Goal: Transaction & Acquisition: Purchase product/service

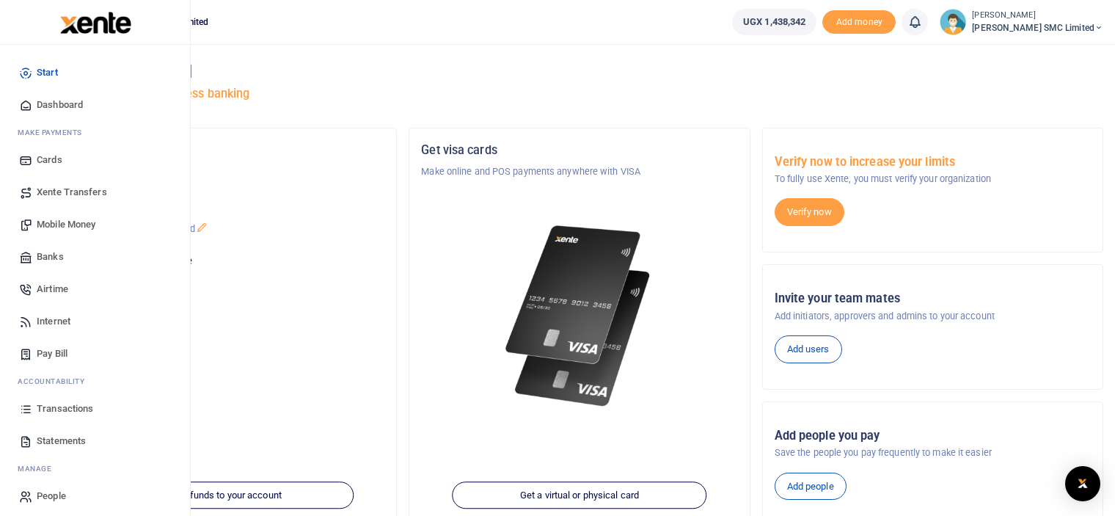
click at [76, 218] on span "Mobile Money" at bounding box center [66, 224] width 59 height 15
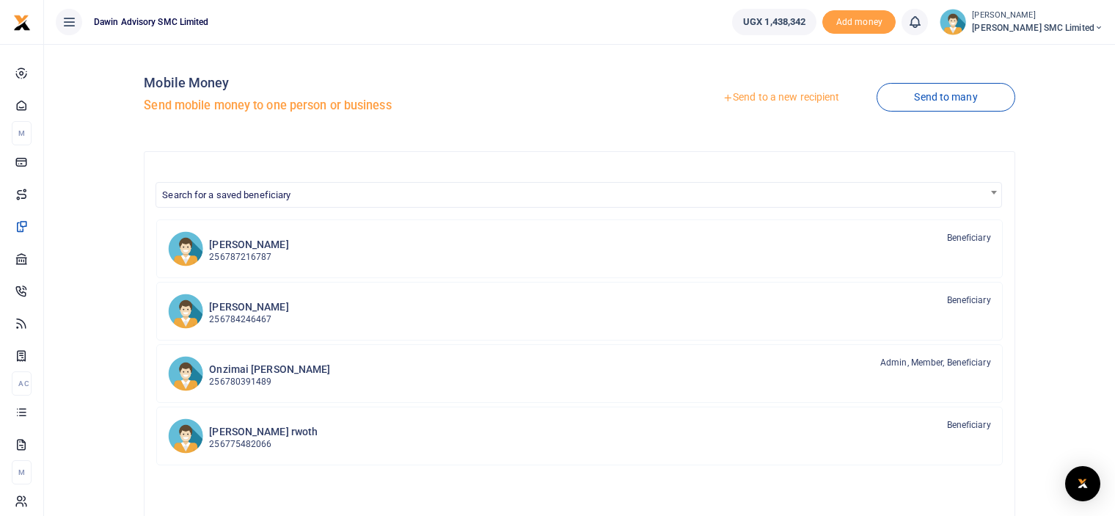
click at [770, 96] on link "Send to a new recipient" at bounding box center [781, 97] width 192 height 26
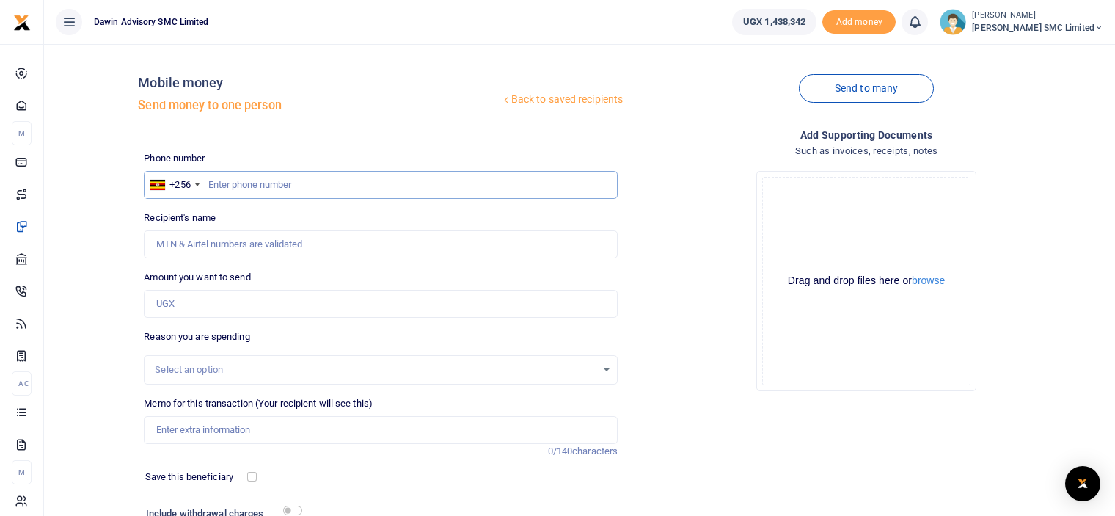
click at [220, 190] on input "text" at bounding box center [381, 185] width 474 height 28
type input "772237232"
type input "Gloria Kisakye"
type input "772237232"
click at [183, 303] on input "Amount you want to send" at bounding box center [381, 304] width 474 height 28
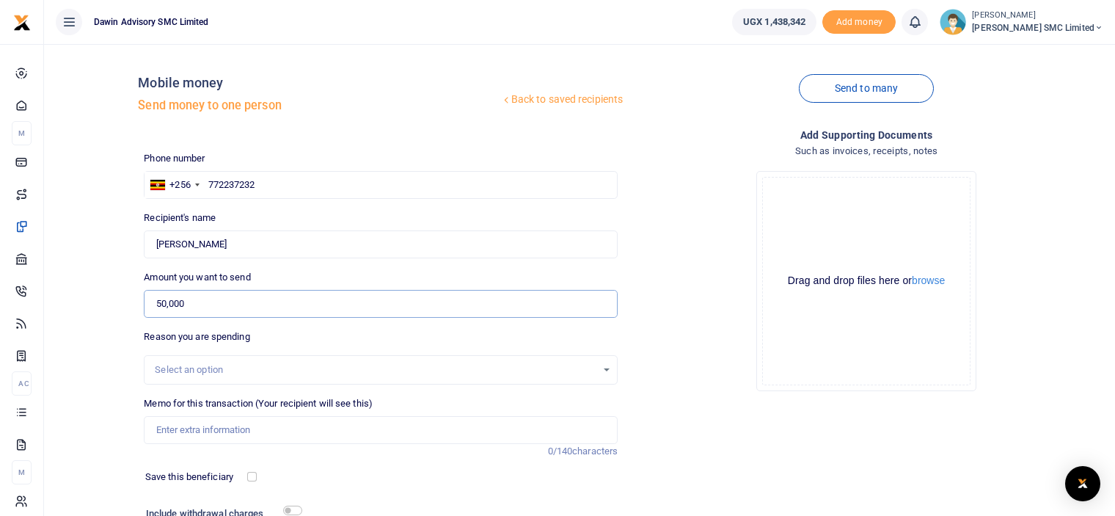
type input "50,000"
click at [186, 433] on input "Memo for this transaction (Your recipient will see this)" at bounding box center [381, 430] width 474 height 28
type input "Being payment for Electricity bill DAWFIN1206"
click at [689, 425] on div "Add supporting Documents Such as invoices, receipts, notes Drop your files here…" at bounding box center [867, 356] width 486 height 459
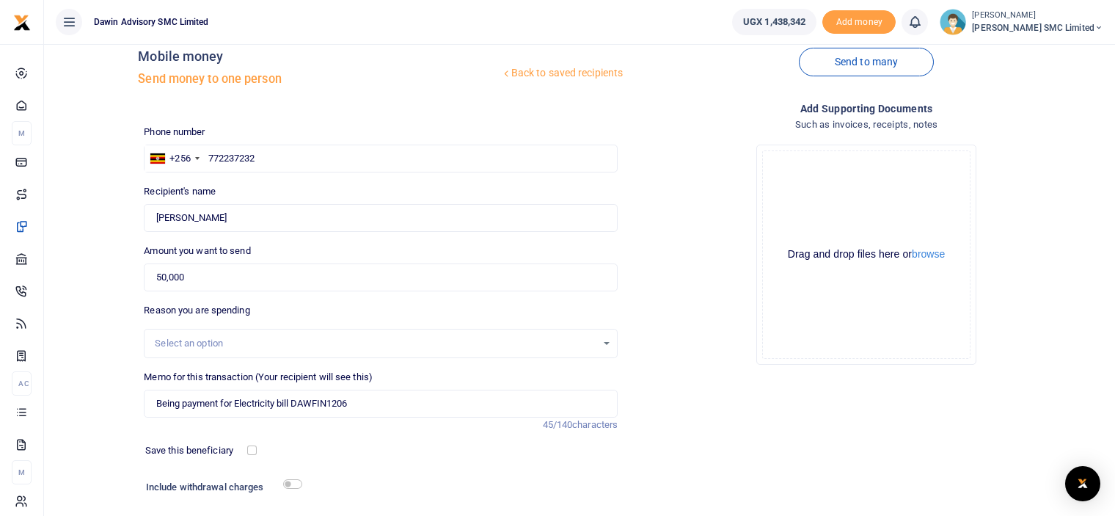
scroll to position [29, 0]
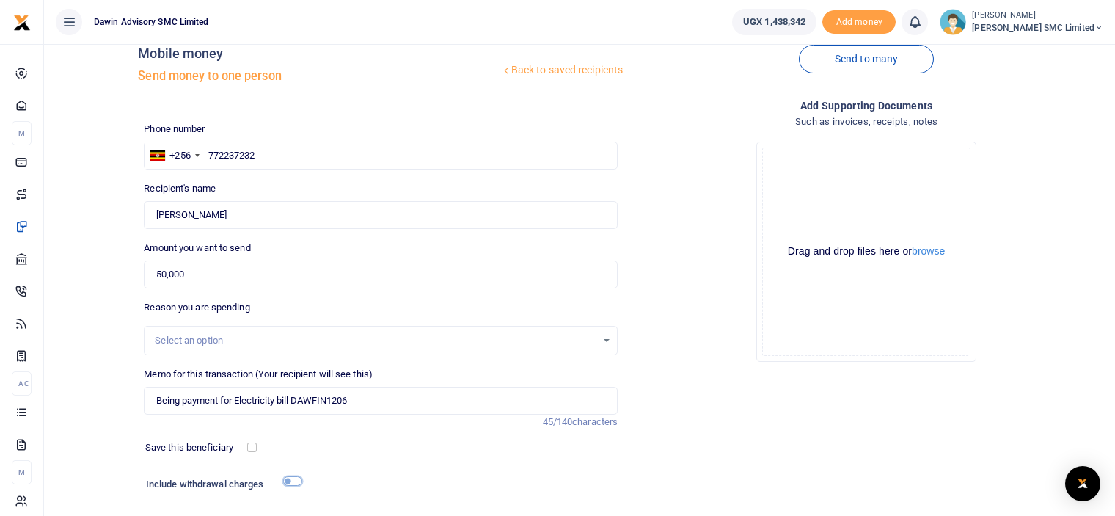
click at [296, 483] on input "checkbox" at bounding box center [292, 481] width 19 height 10
checkbox input "true"
click at [704, 445] on div "Add supporting Documents Such as invoices, receipts, notes Drop your files here…" at bounding box center [867, 348] width 486 height 500
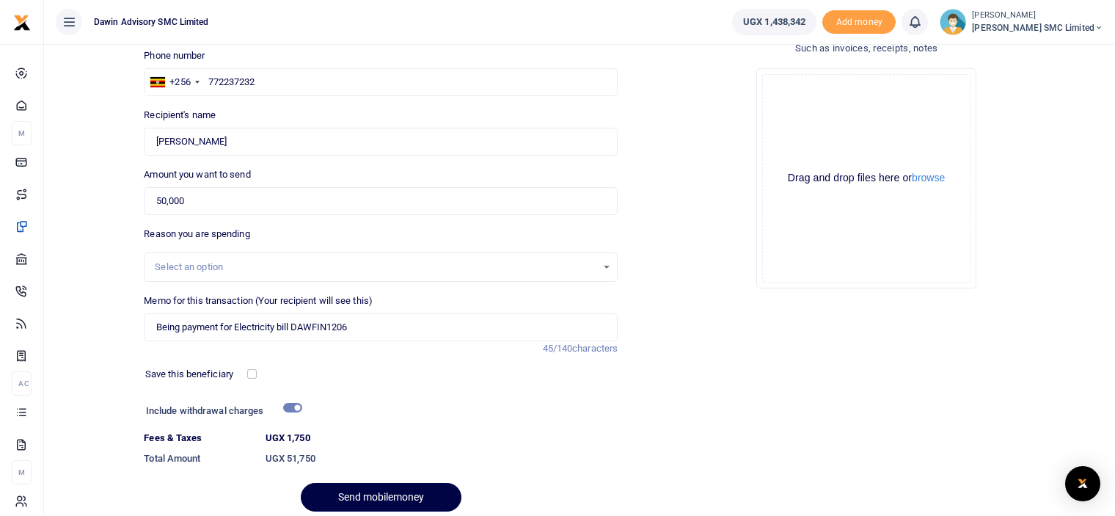
scroll to position [159, 0]
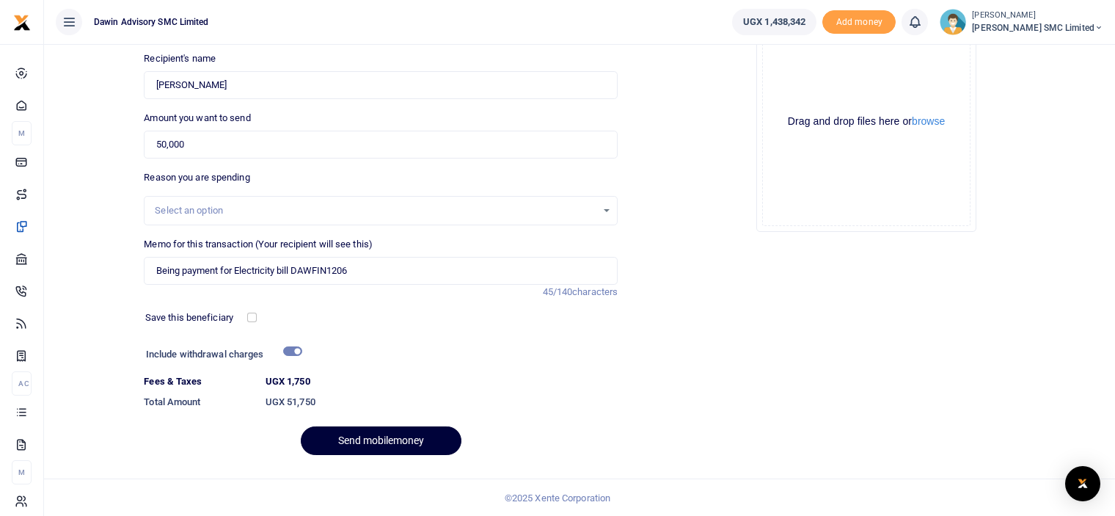
click at [399, 434] on button "Send mobilemoney" at bounding box center [381, 440] width 161 height 29
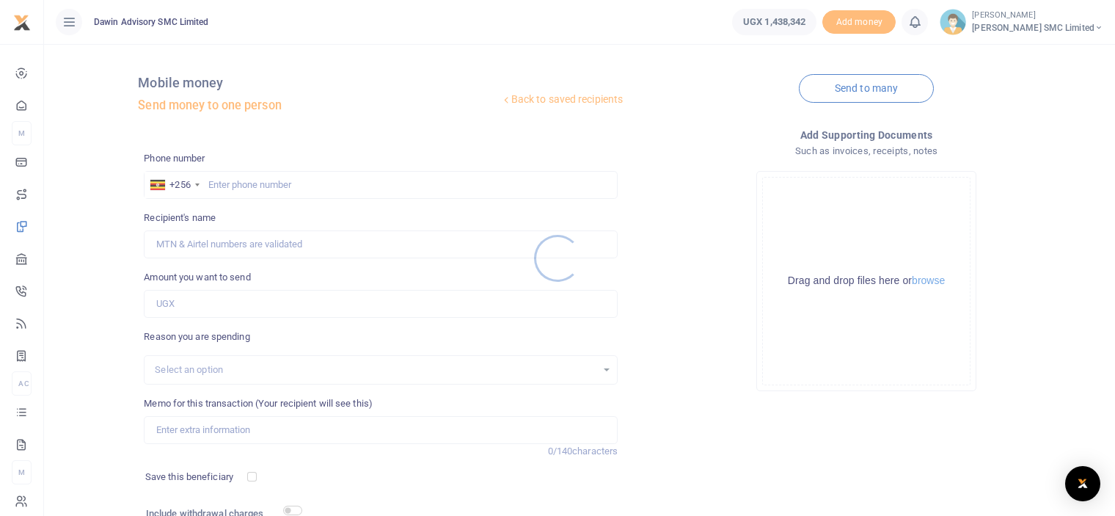
scroll to position [119, 0]
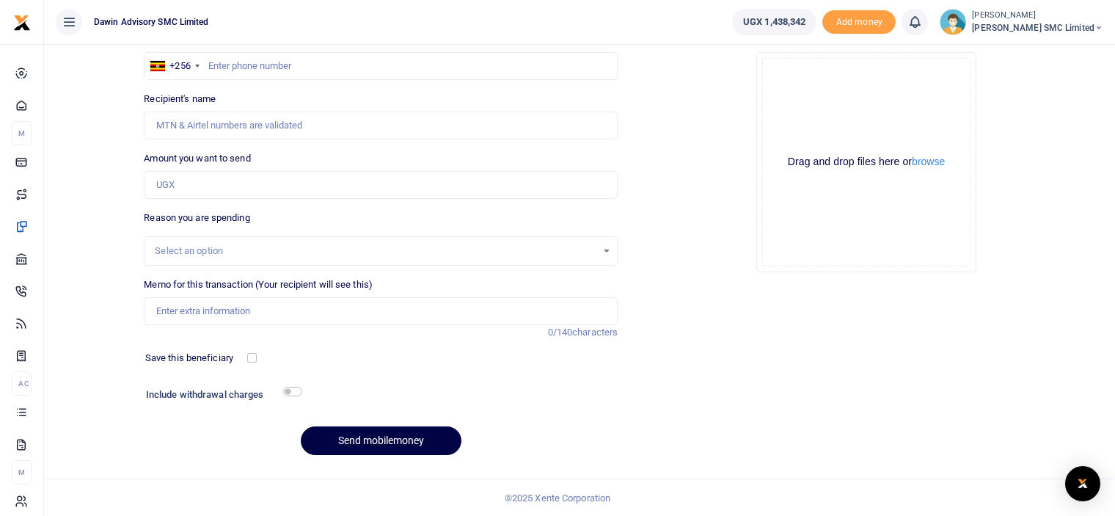
click at [712, 385] on div "Add supporting Documents Such as invoices, receipts, notes Drop your files here…" at bounding box center [867, 237] width 486 height 459
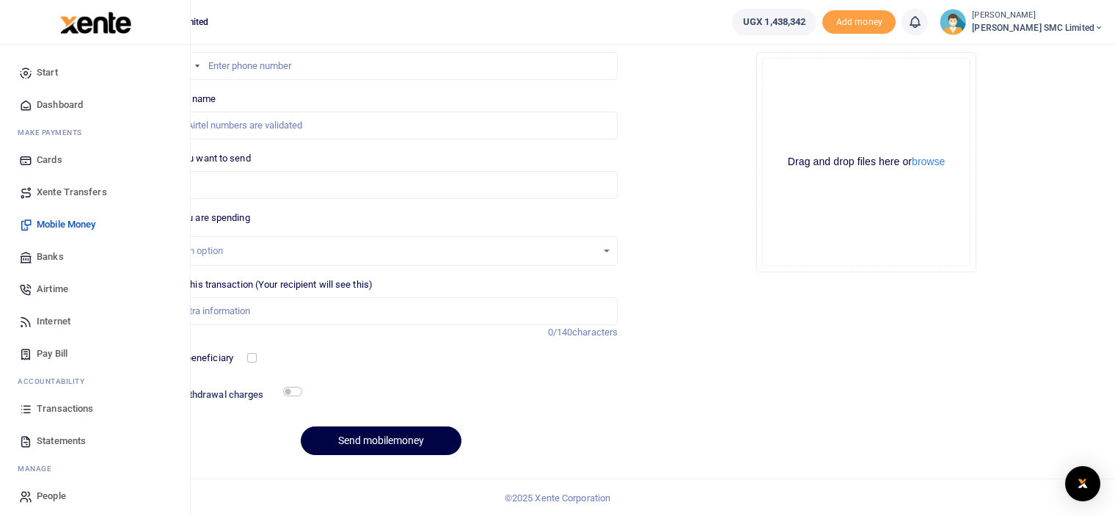
click at [68, 407] on span "Transactions" at bounding box center [65, 408] width 57 height 15
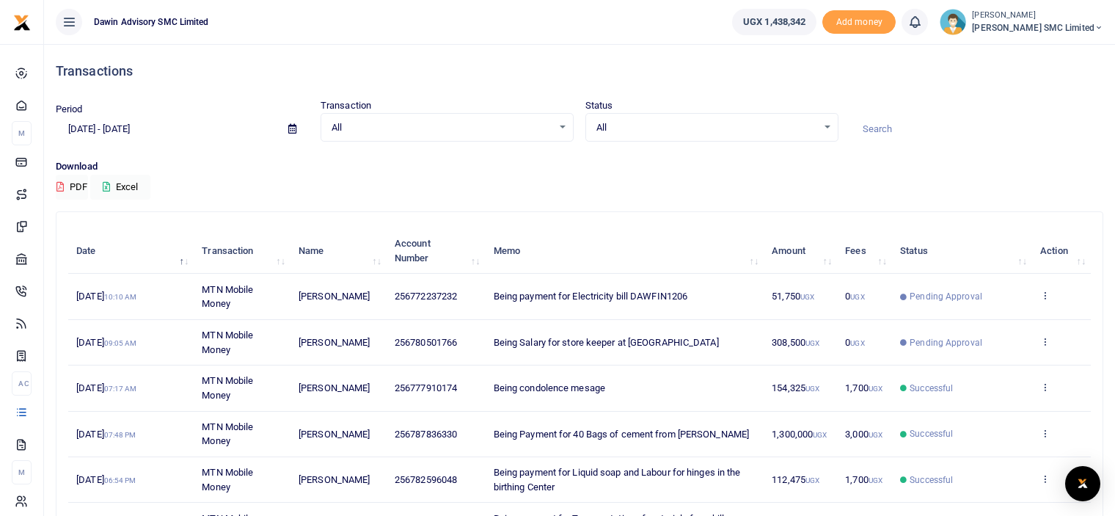
click at [710, 155] on div "Period 07/28/2025 - 08/26/2025 Transaction All Select an option... All Airtime …" at bounding box center [580, 128] width 1060 height 61
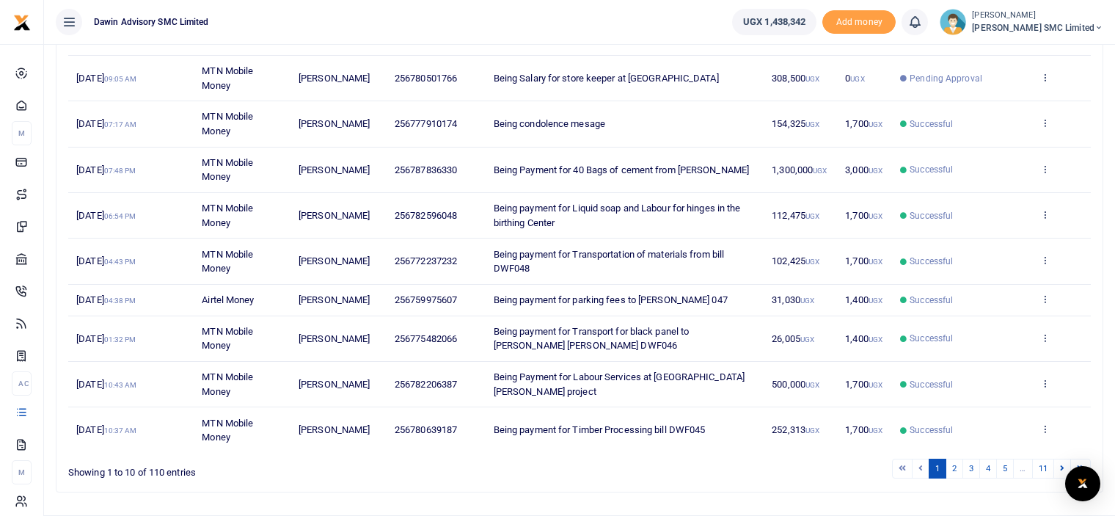
scroll to position [294, 0]
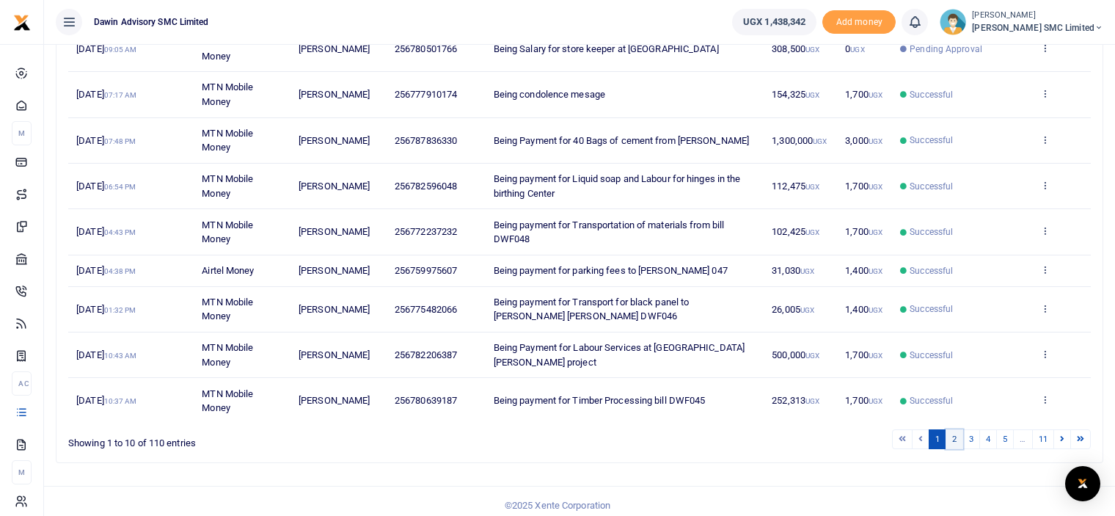
click at [954, 434] on link "2" at bounding box center [955, 439] width 18 height 20
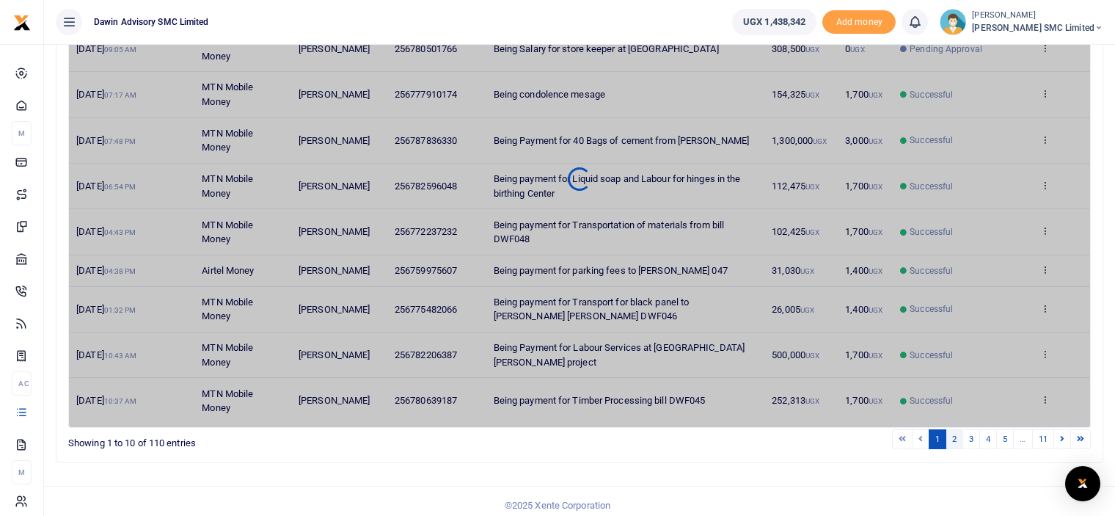
scroll to position [271, 0]
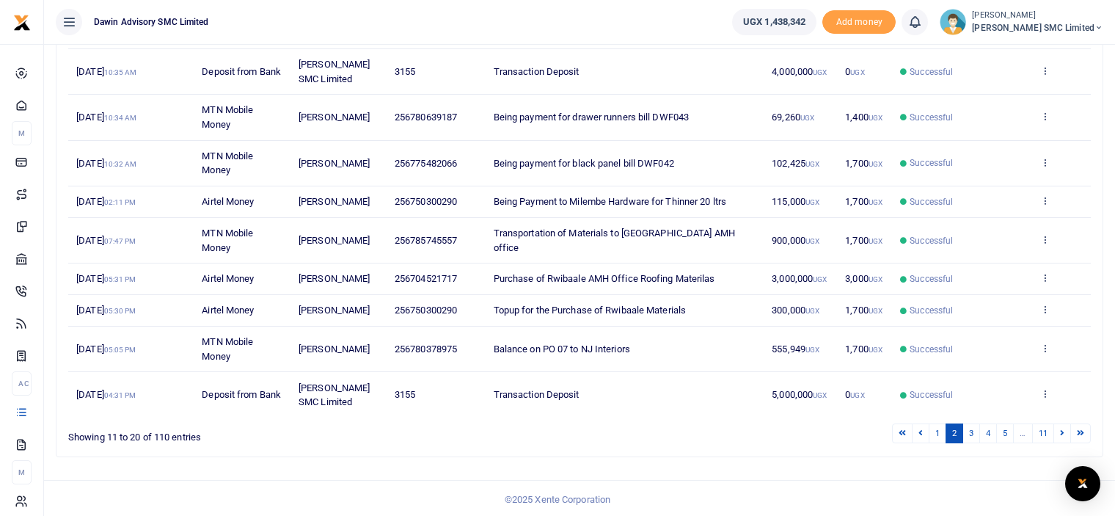
click at [754, 436] on ul "1 2 3 4 5 … 11" at bounding box center [795, 433] width 591 height 20
click at [933, 428] on link "1" at bounding box center [938, 433] width 18 height 20
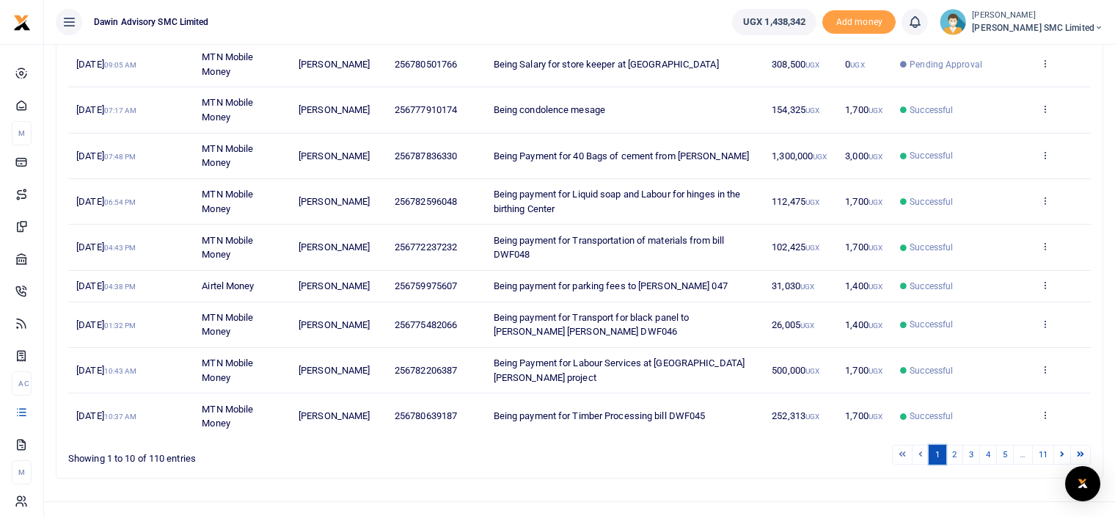
scroll to position [299, 0]
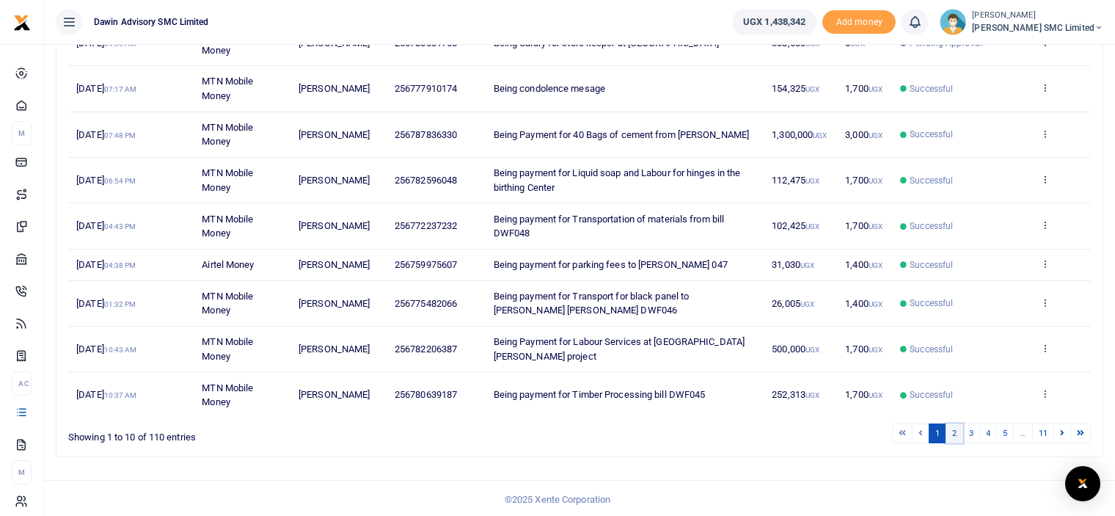
click at [957, 428] on link "2" at bounding box center [955, 433] width 18 height 20
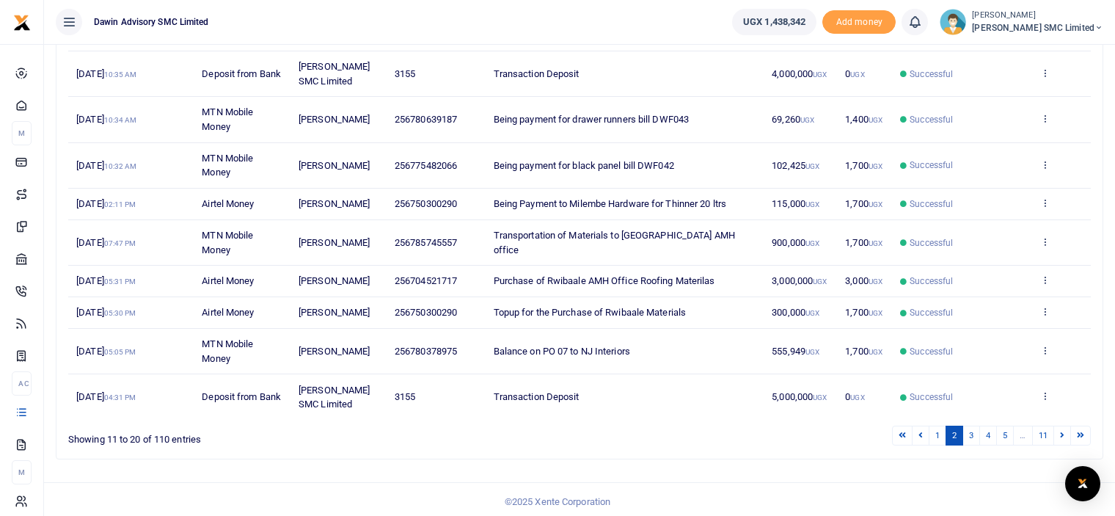
scroll to position [271, 0]
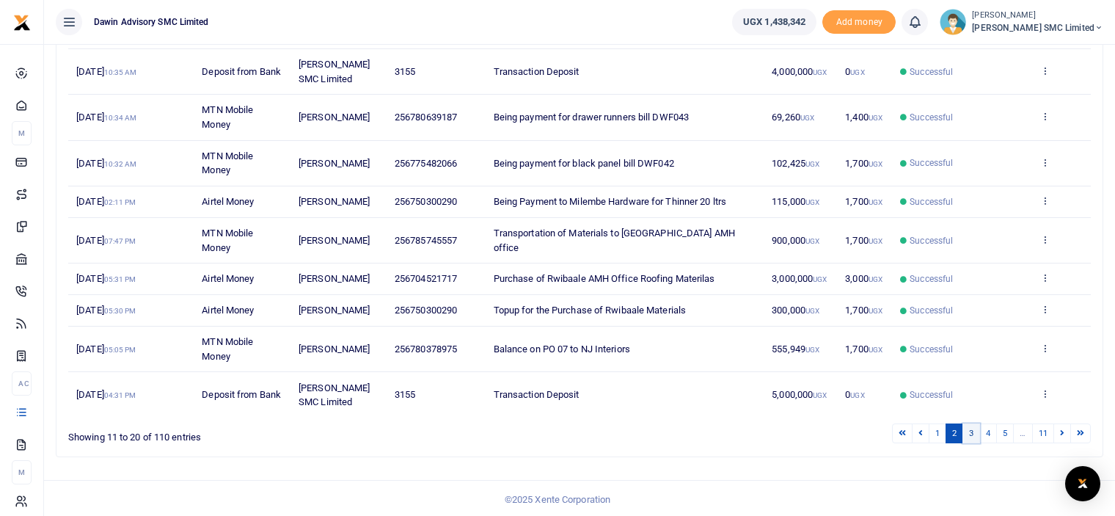
click at [972, 431] on link "3" at bounding box center [972, 433] width 18 height 20
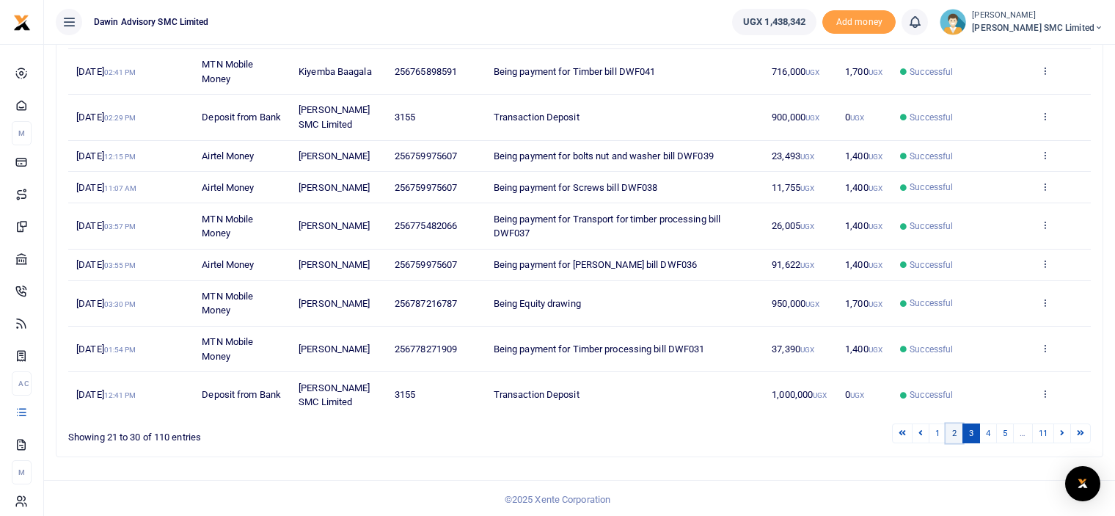
click at [958, 436] on link "2" at bounding box center [955, 433] width 18 height 20
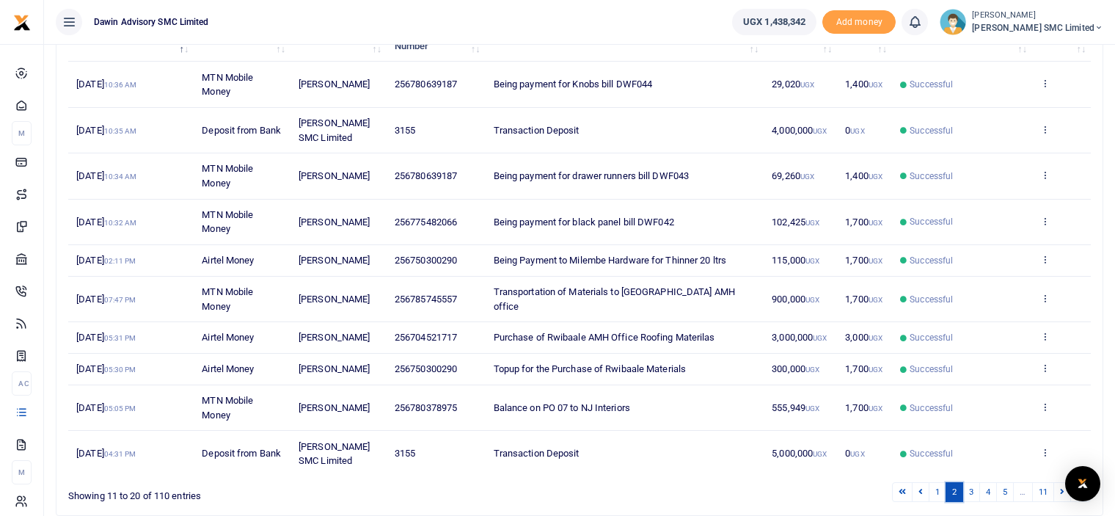
scroll to position [241, 0]
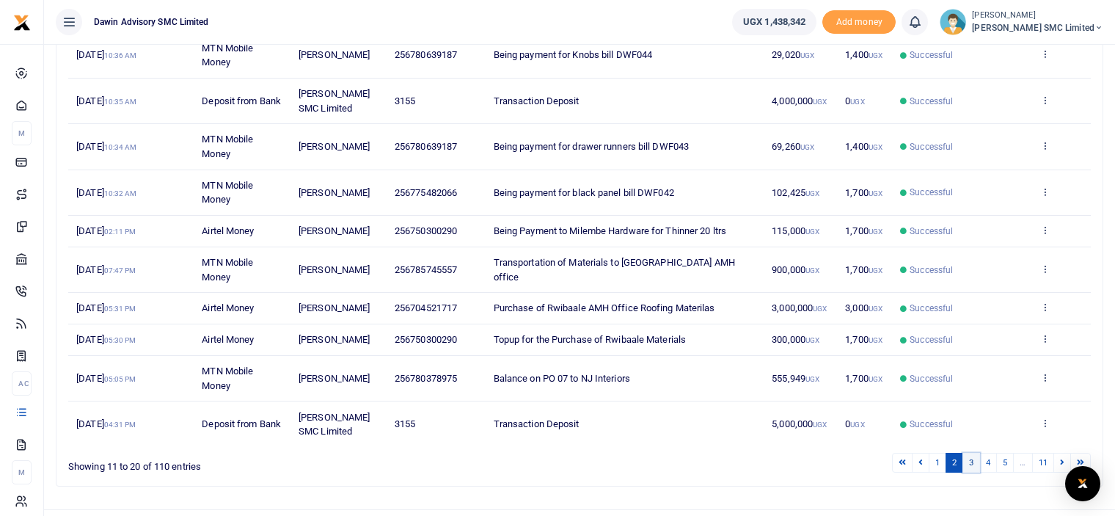
click at [969, 462] on link "3" at bounding box center [972, 463] width 18 height 20
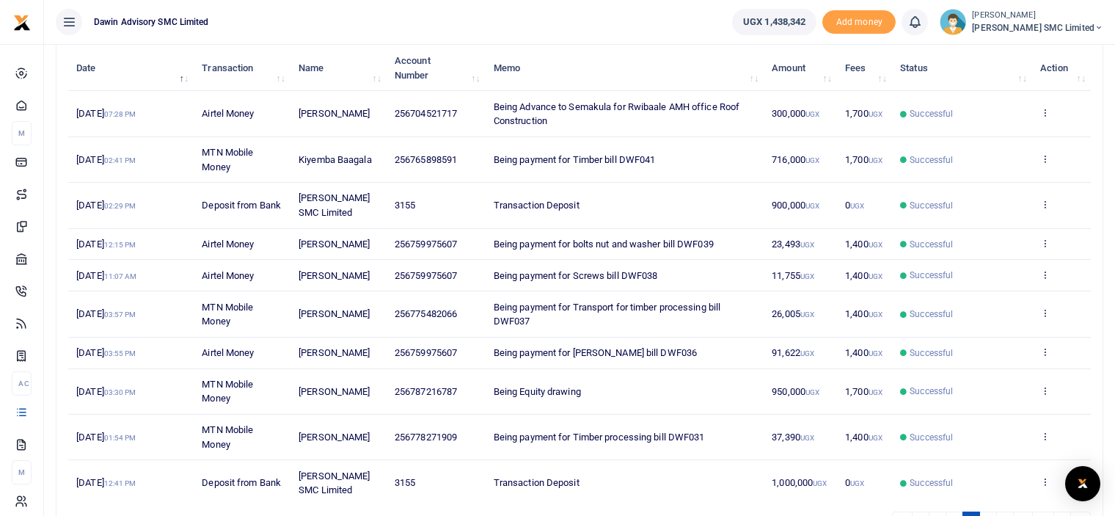
scroll to position [195, 0]
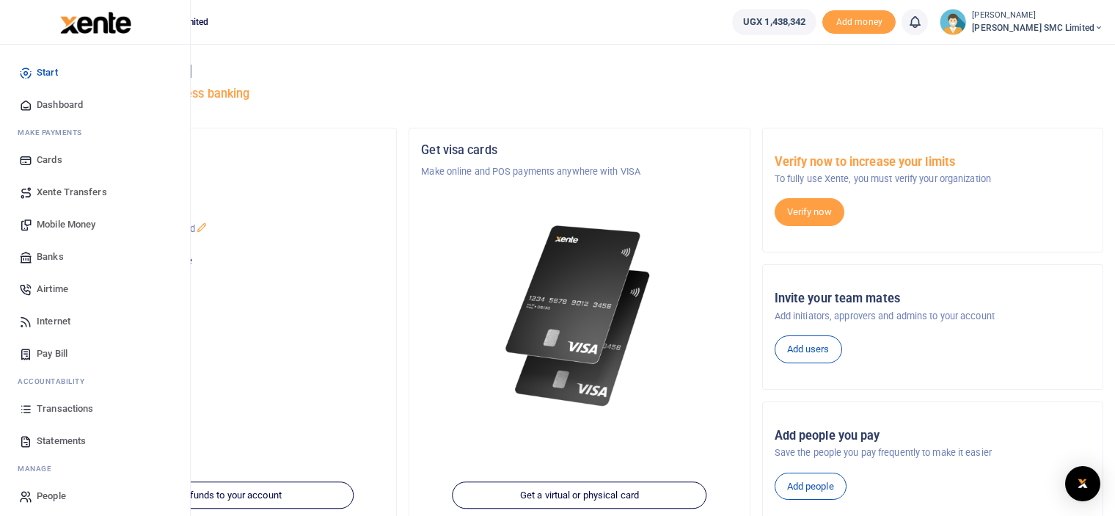
click at [62, 403] on span "Transactions" at bounding box center [65, 408] width 57 height 15
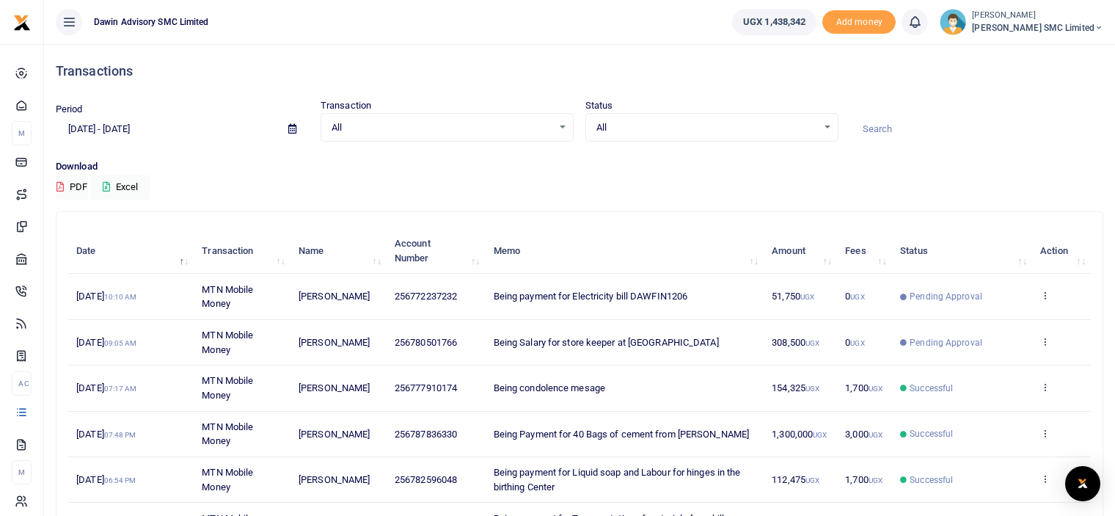
click at [718, 192] on div "Download PDF Excel" at bounding box center [580, 179] width 1048 height 40
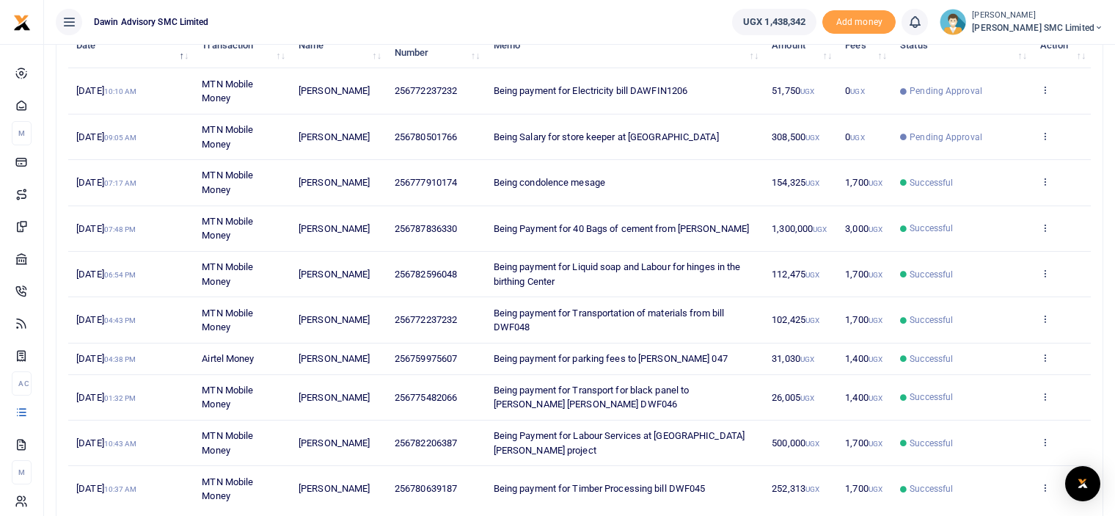
scroll to position [235, 0]
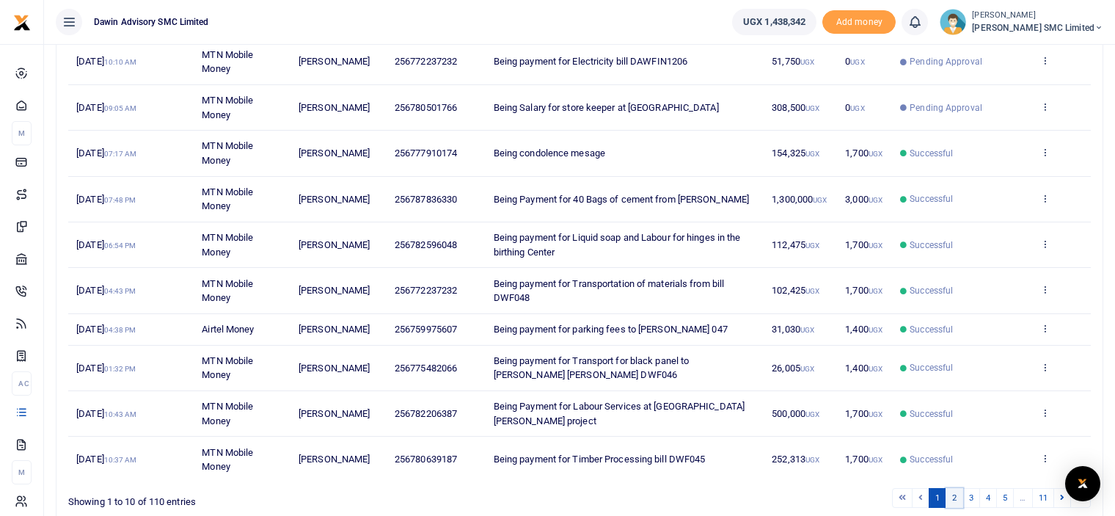
click at [954, 491] on link "2" at bounding box center [955, 498] width 18 height 20
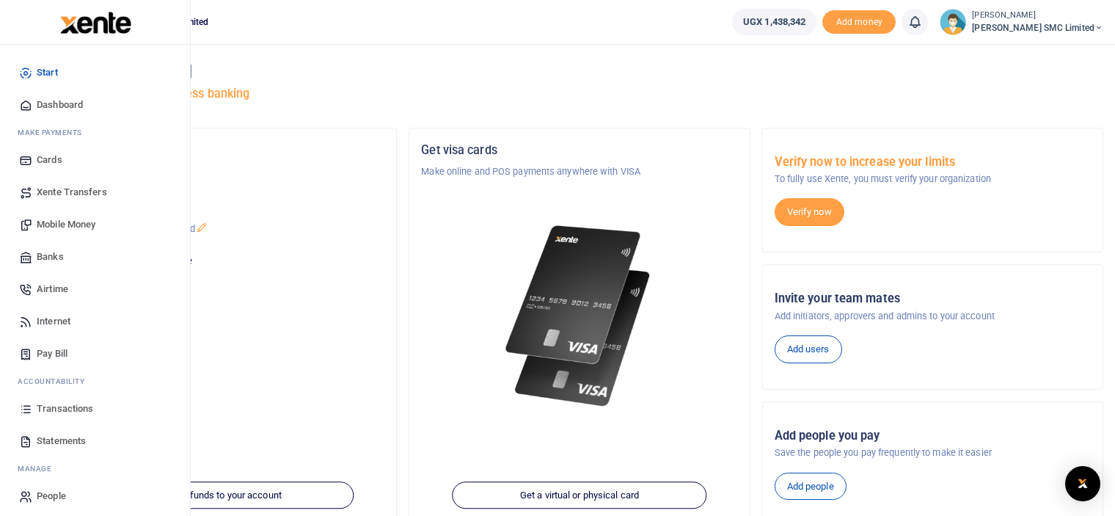
click at [68, 407] on span "Transactions" at bounding box center [65, 408] width 57 height 15
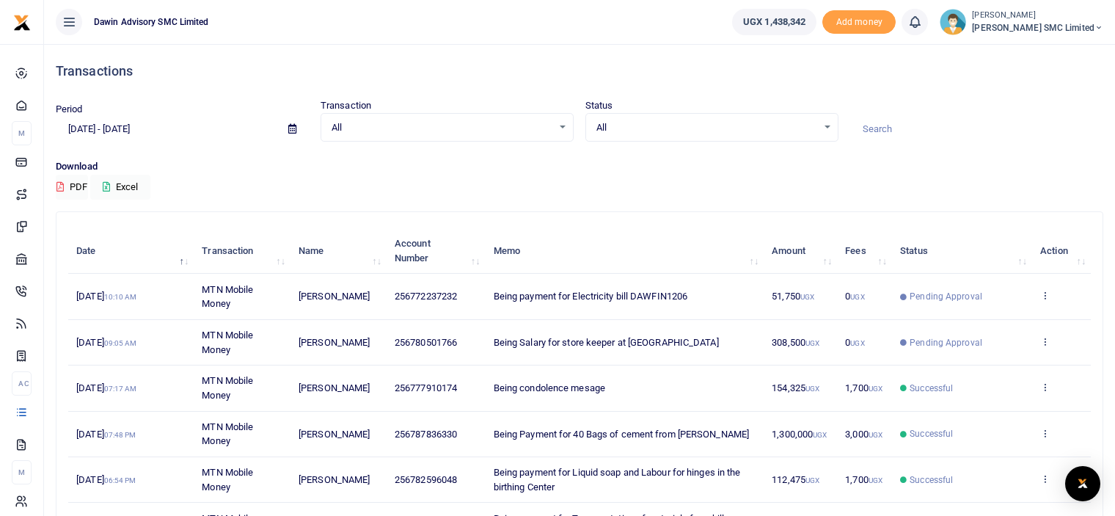
click at [619, 167] on p "Download" at bounding box center [580, 166] width 1048 height 15
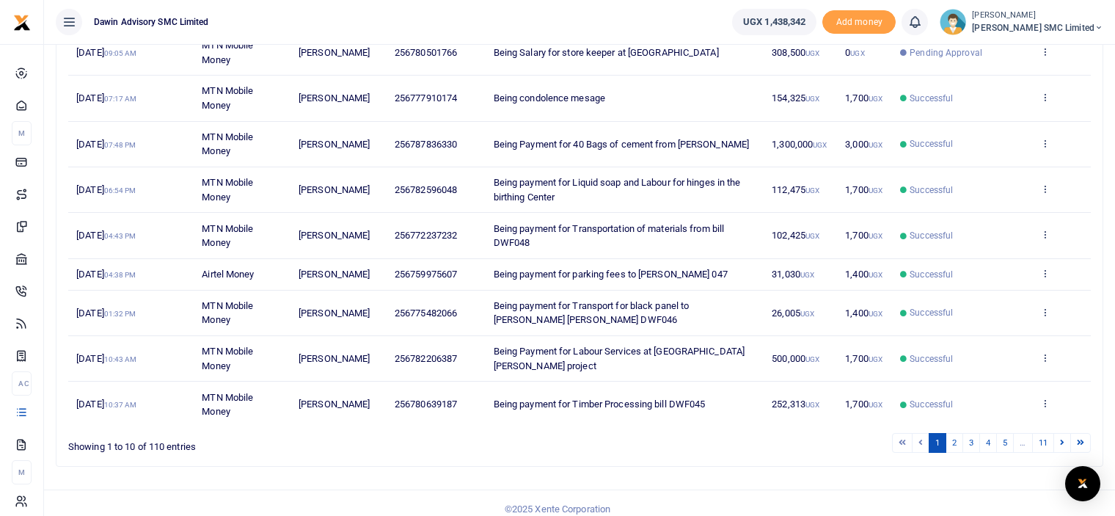
scroll to position [299, 0]
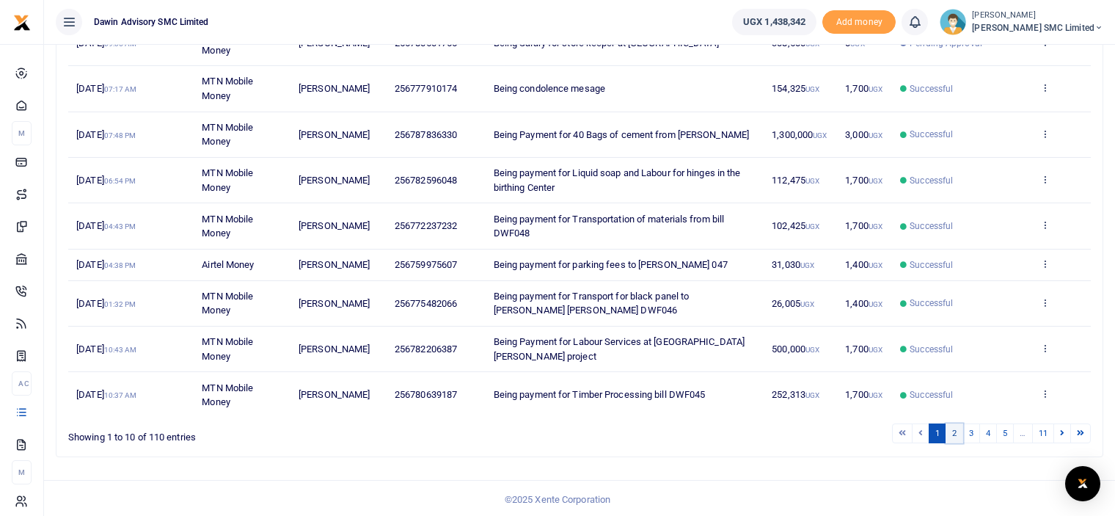
click at [957, 429] on link "2" at bounding box center [955, 433] width 18 height 20
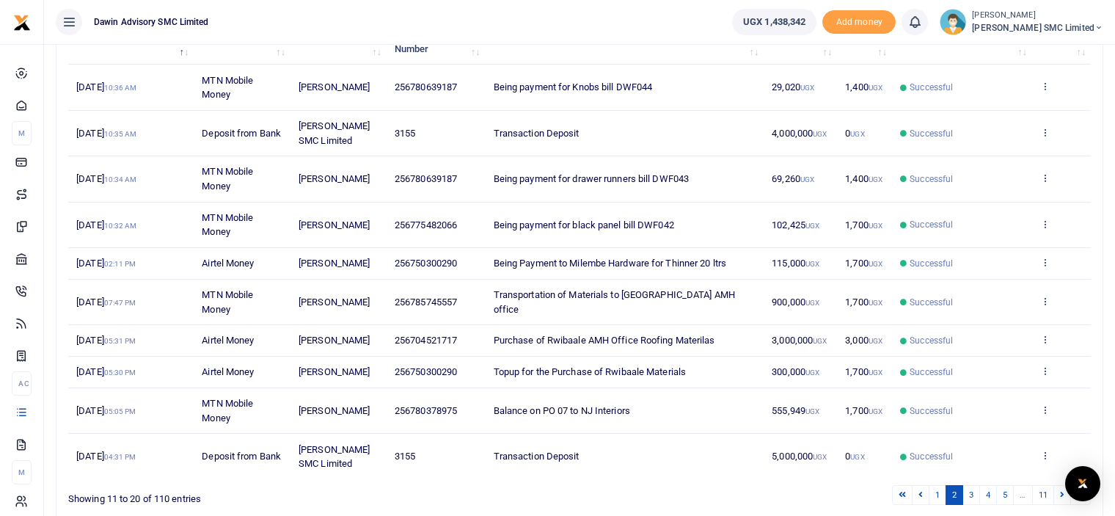
scroll to position [212, 0]
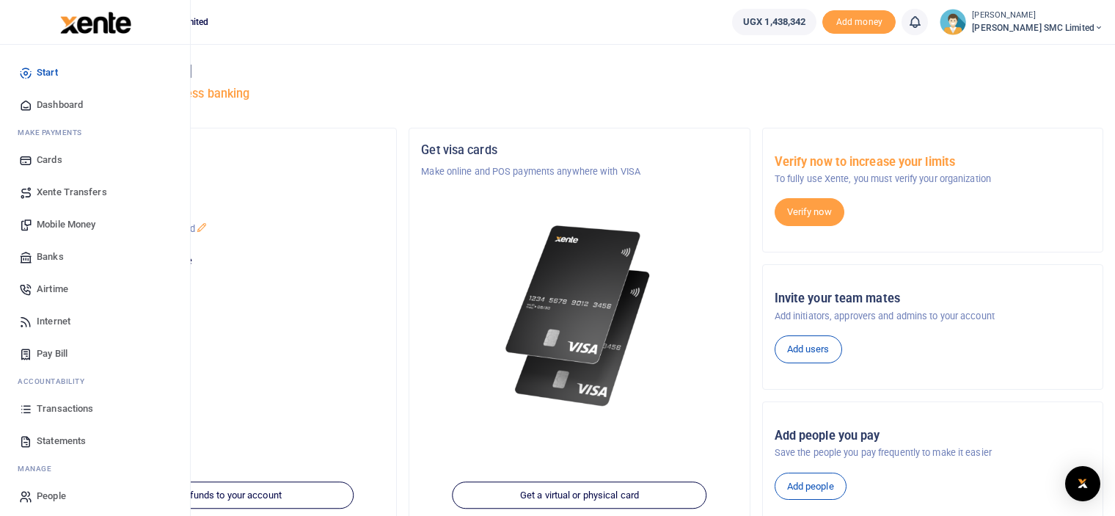
click at [53, 405] on span "Transactions" at bounding box center [65, 408] width 57 height 15
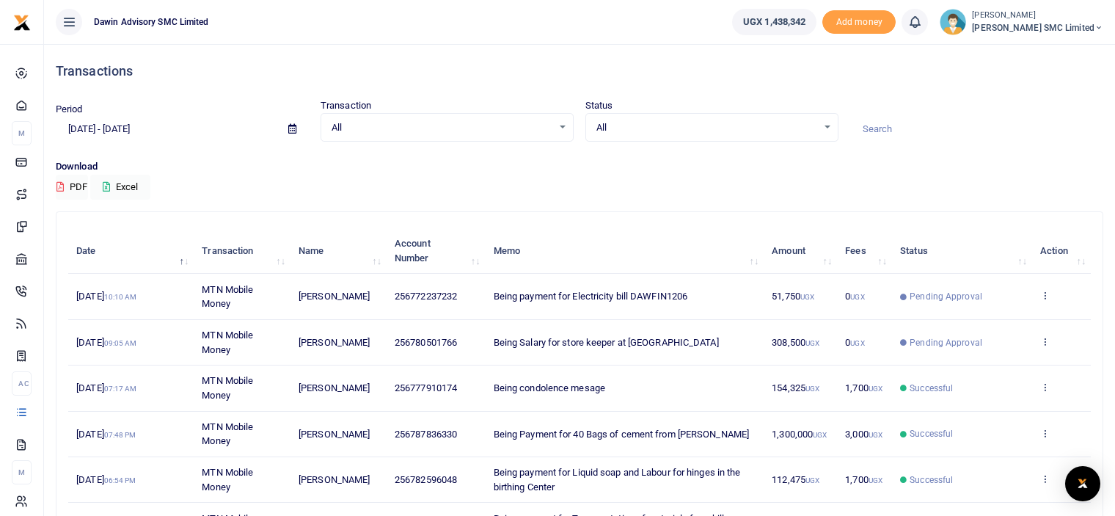
click at [690, 185] on div "Download PDF Excel" at bounding box center [580, 179] width 1048 height 40
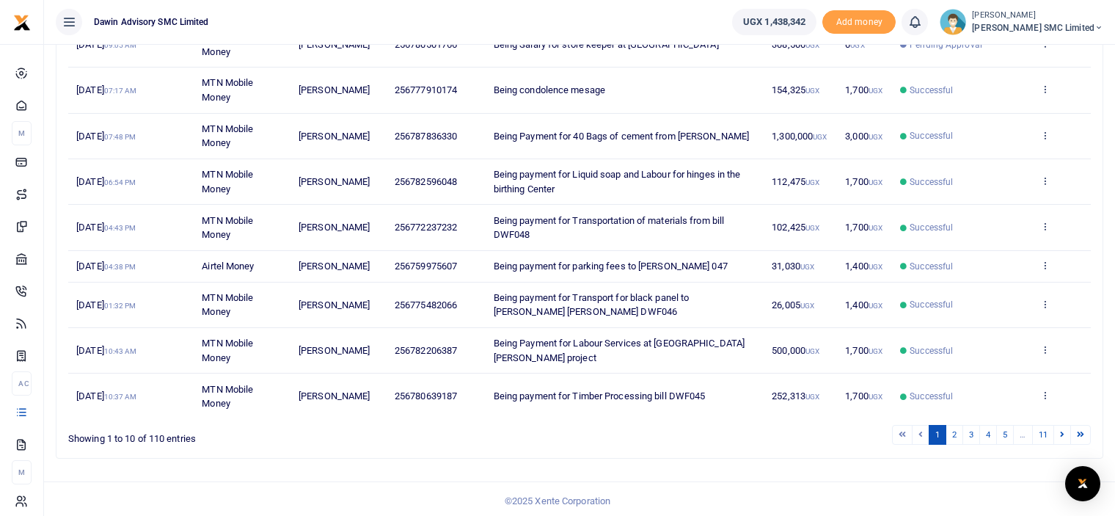
scroll to position [299, 0]
click at [953, 426] on link "2" at bounding box center [955, 433] width 18 height 20
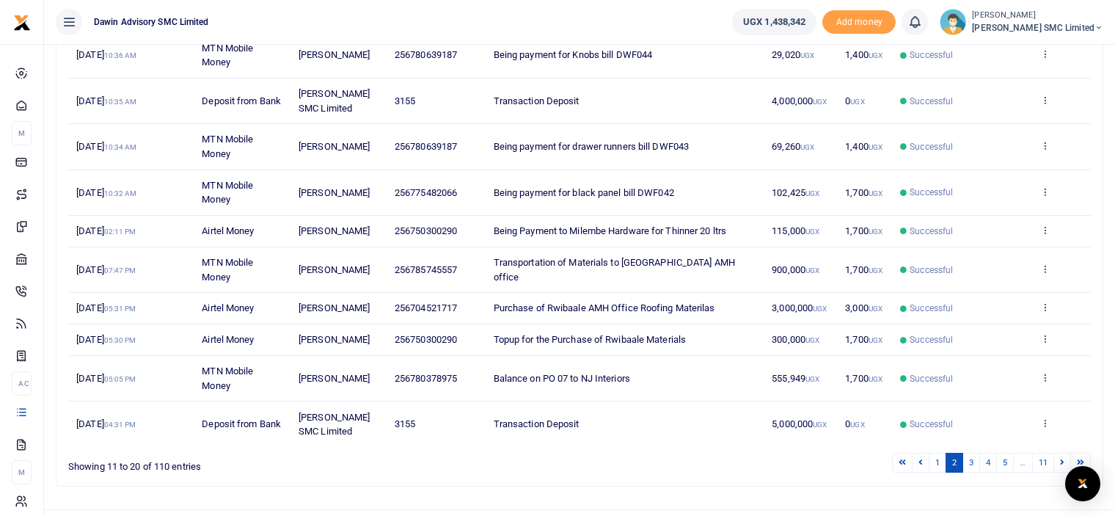
scroll to position [271, 0]
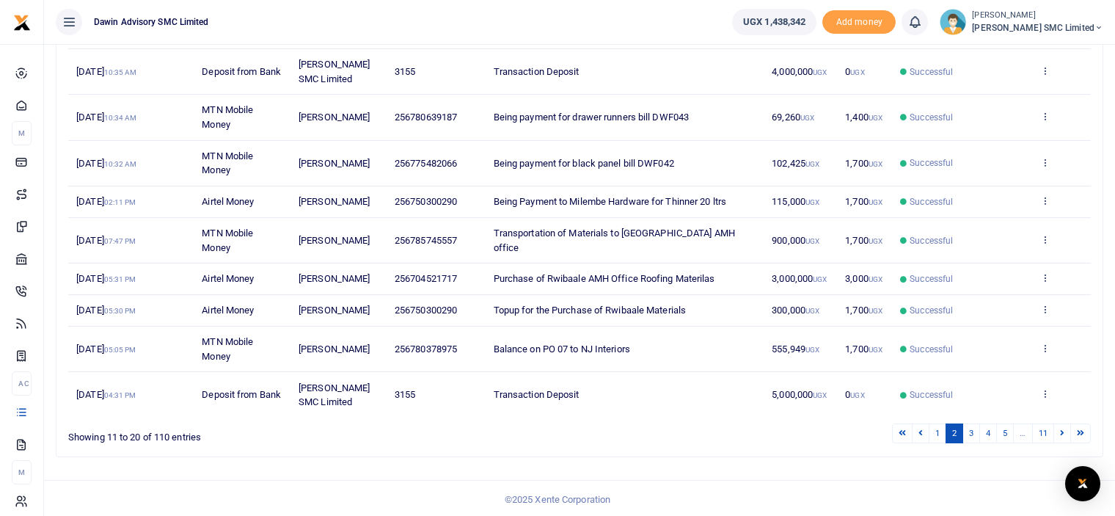
click at [743, 416] on div "Date Transaction Name Account Number Memo Amount Fees Status Action 25th Aug 20…" at bounding box center [579, 187] width 1023 height 469
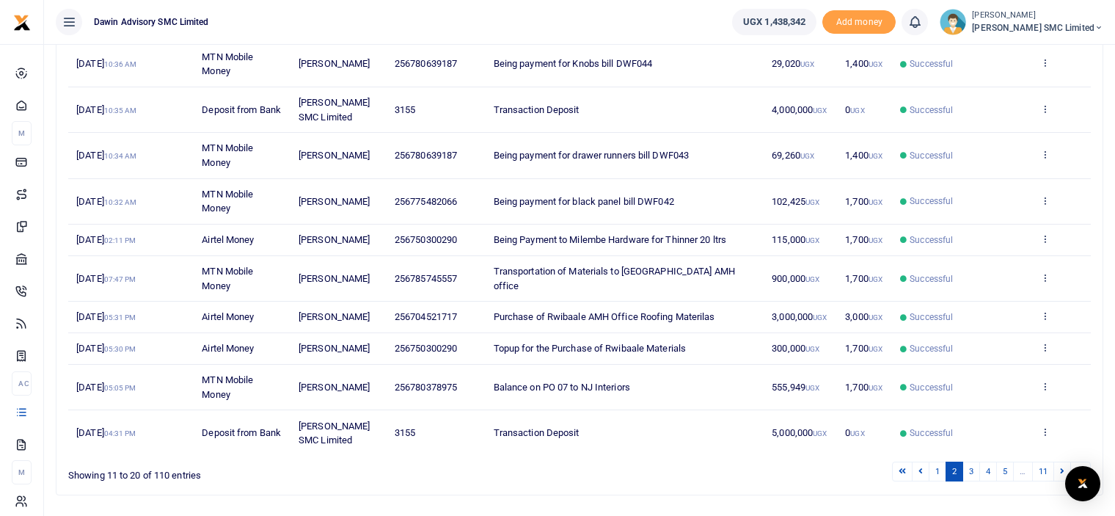
scroll to position [235, 0]
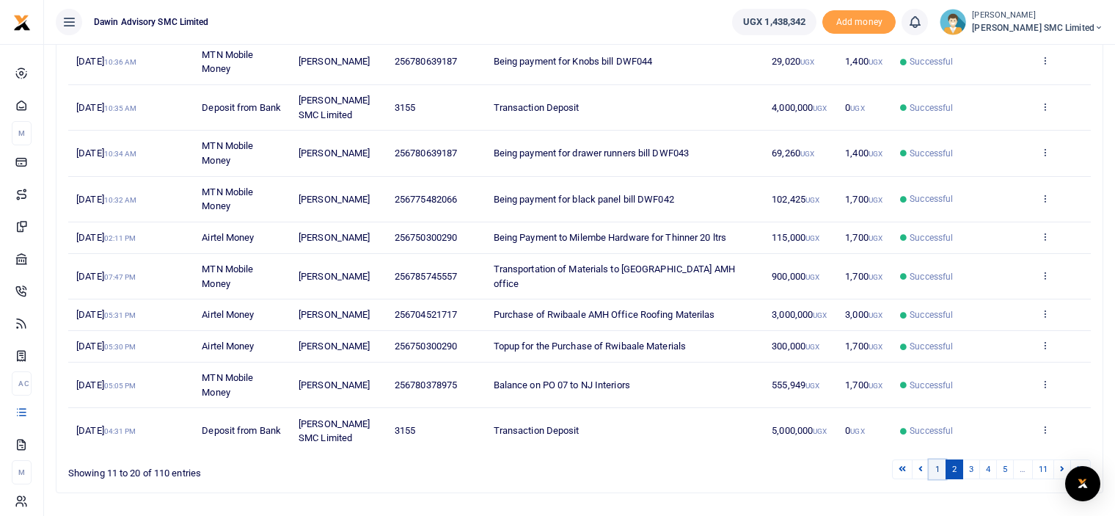
click at [939, 464] on link "1" at bounding box center [938, 469] width 18 height 20
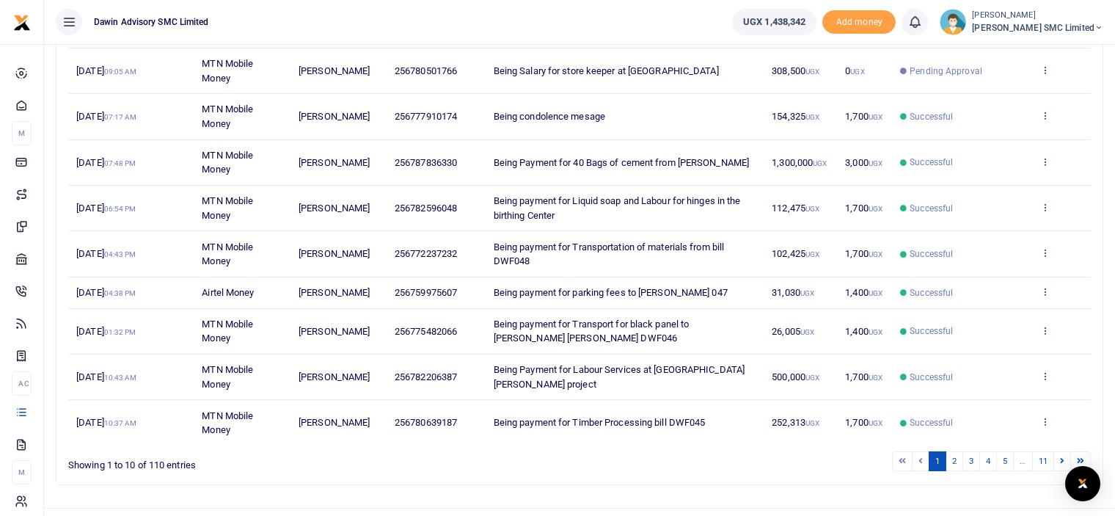
scroll to position [294, 0]
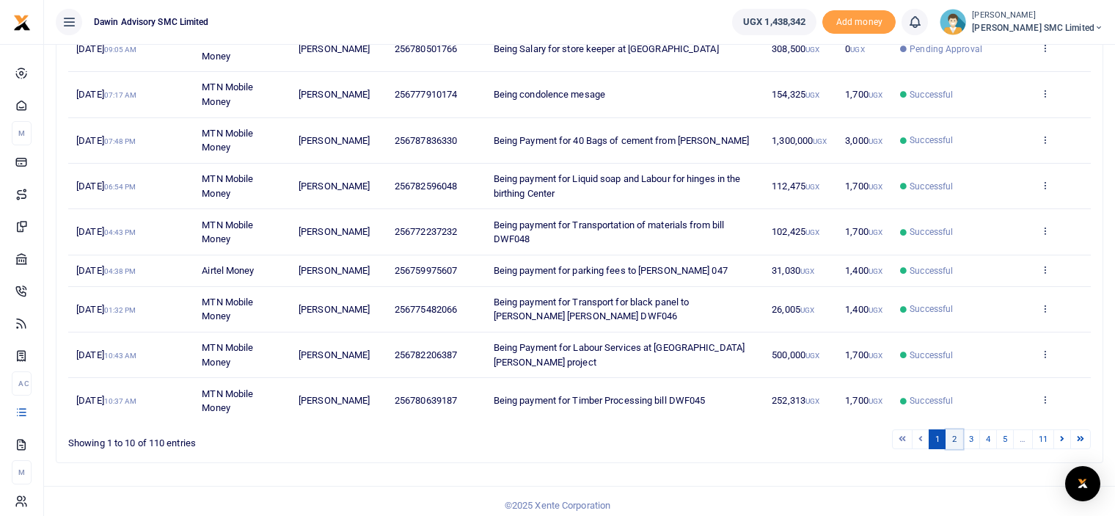
click at [955, 437] on link "2" at bounding box center [955, 439] width 18 height 20
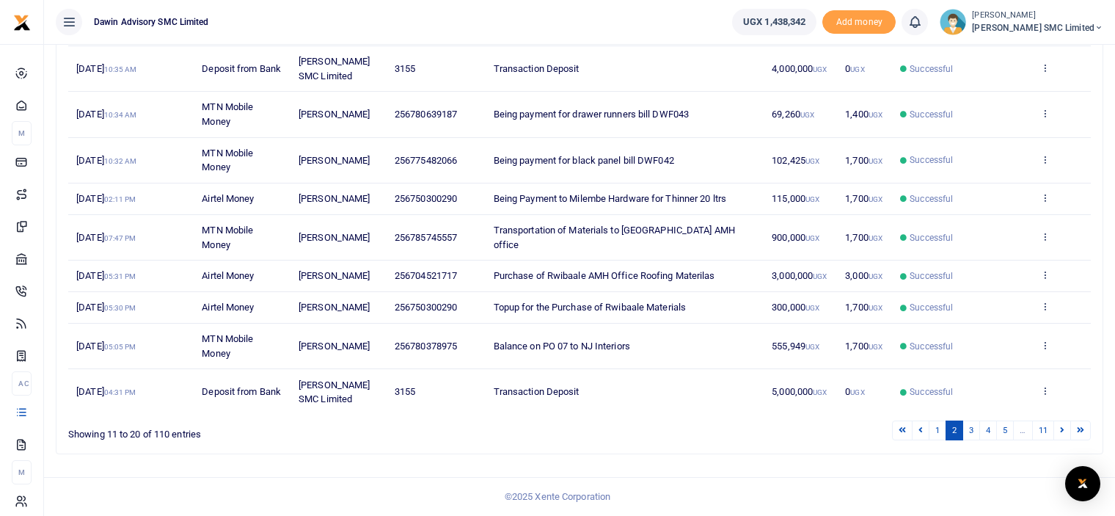
scroll to position [271, 0]
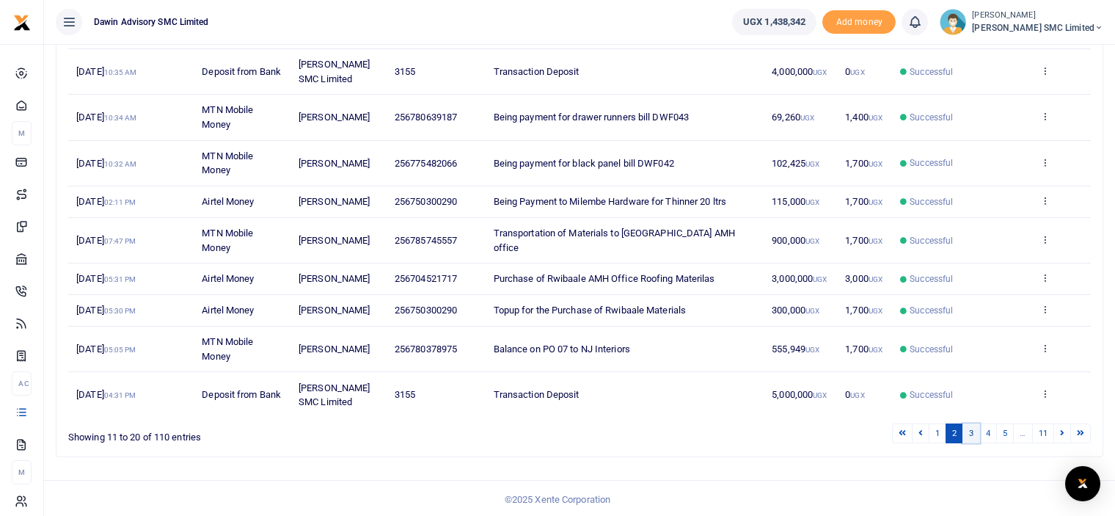
click at [969, 428] on link "3" at bounding box center [972, 433] width 18 height 20
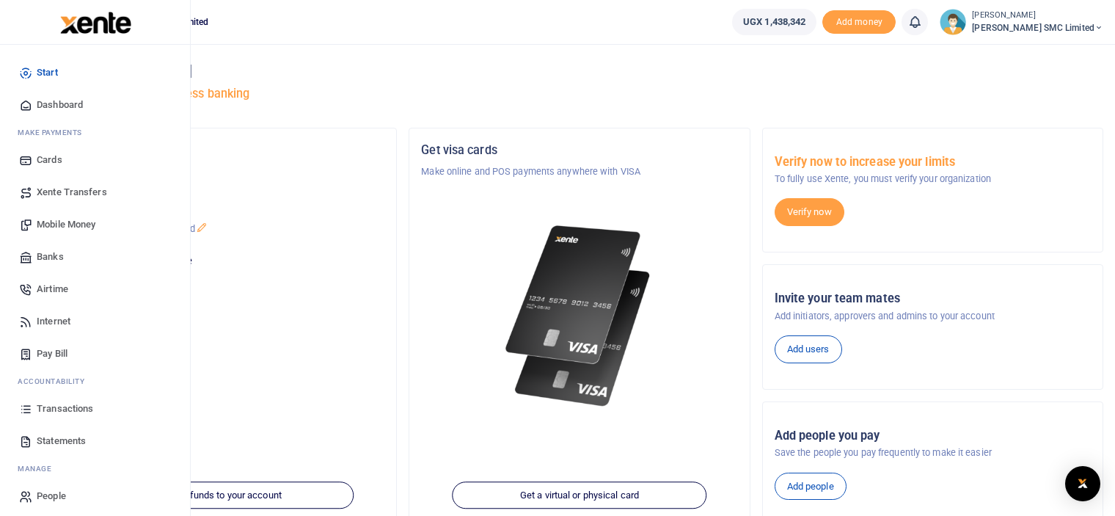
click at [50, 404] on span "Transactions" at bounding box center [65, 408] width 57 height 15
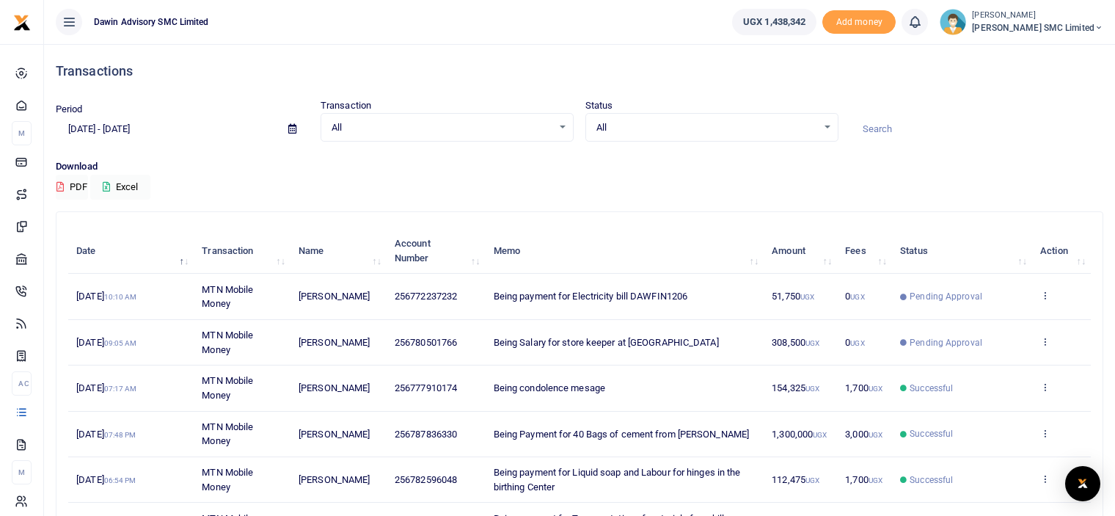
click at [687, 189] on div "Download PDF Excel" at bounding box center [580, 179] width 1048 height 40
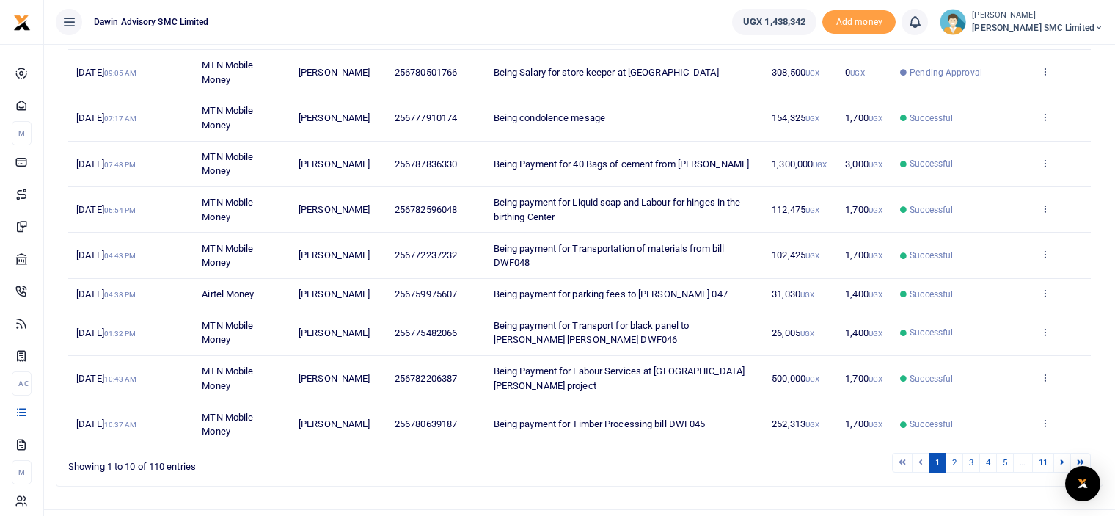
scroll to position [299, 0]
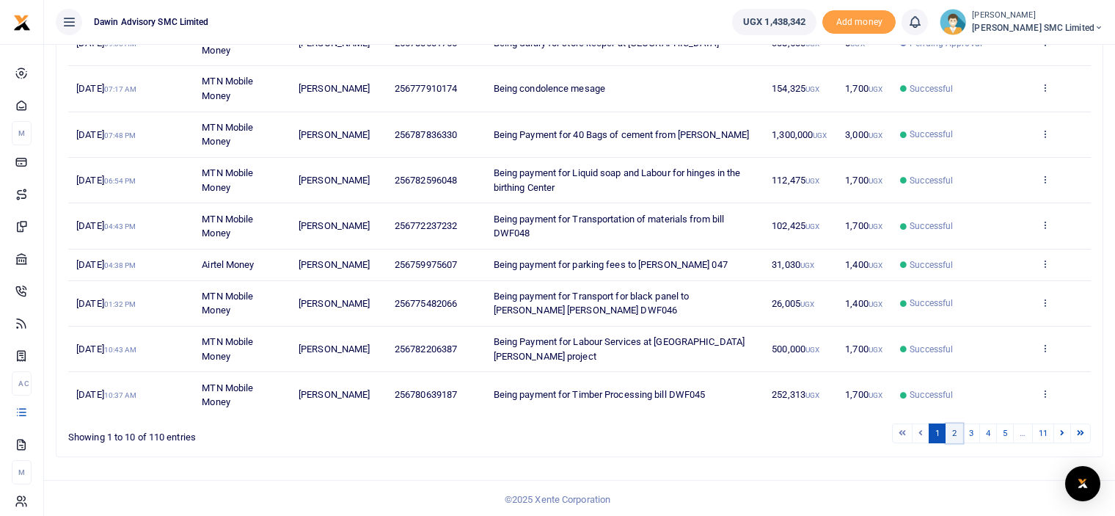
click at [955, 429] on link "2" at bounding box center [955, 433] width 18 height 20
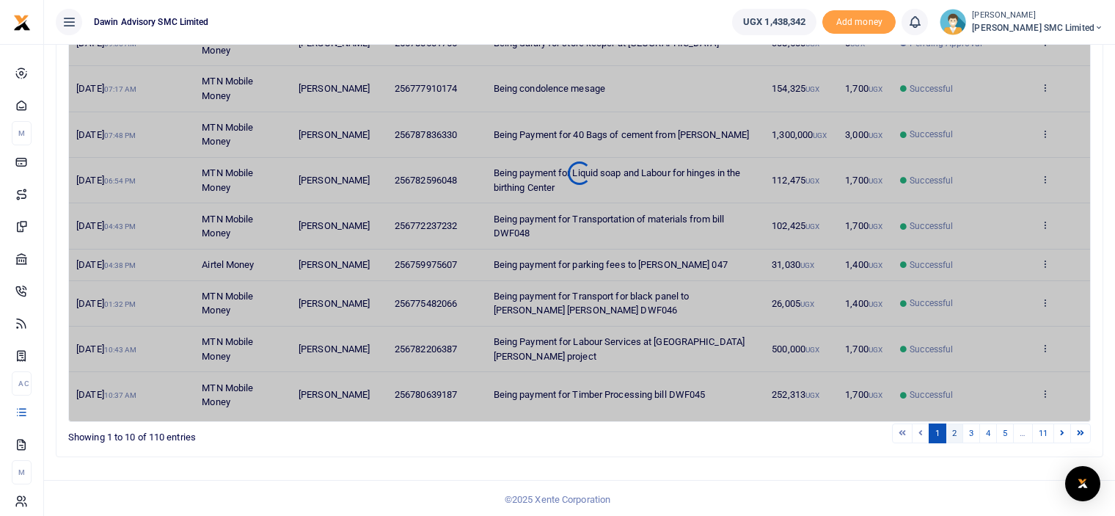
scroll to position [271, 0]
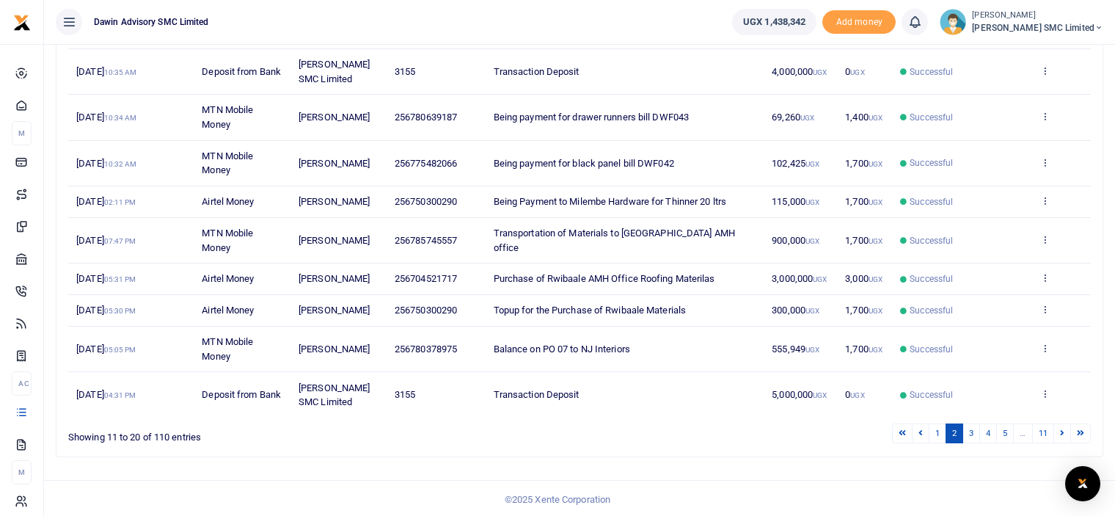
click at [713, 435] on ul "1 2 3 4 5 … 11" at bounding box center [795, 433] width 591 height 20
click at [976, 429] on link "3" at bounding box center [972, 433] width 18 height 20
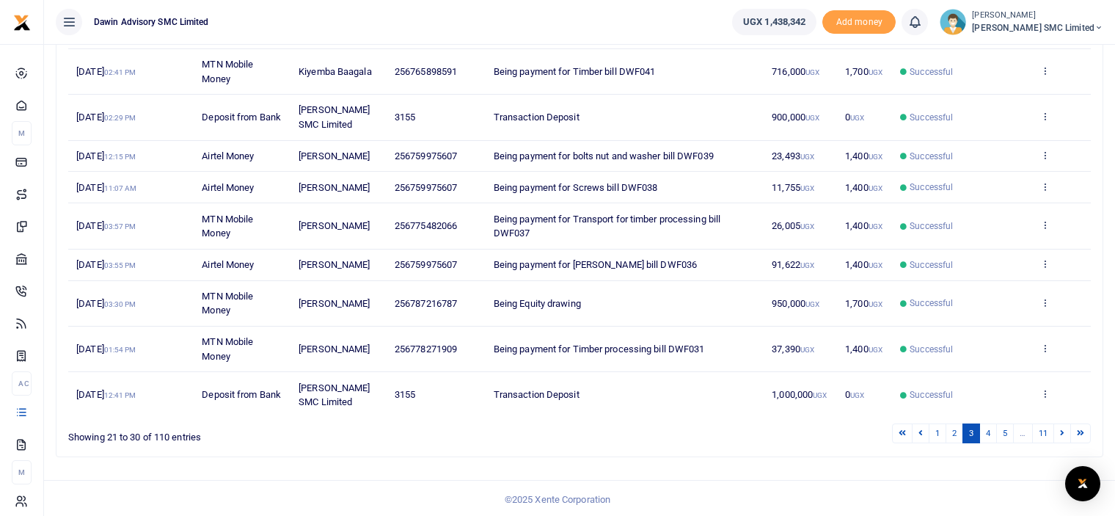
click at [721, 442] on div "Search: Date Transaction Name Account Number Memo Amount Fees Status Action 21s…" at bounding box center [580, 198] width 1046 height 515
click at [939, 429] on link "1" at bounding box center [938, 433] width 18 height 20
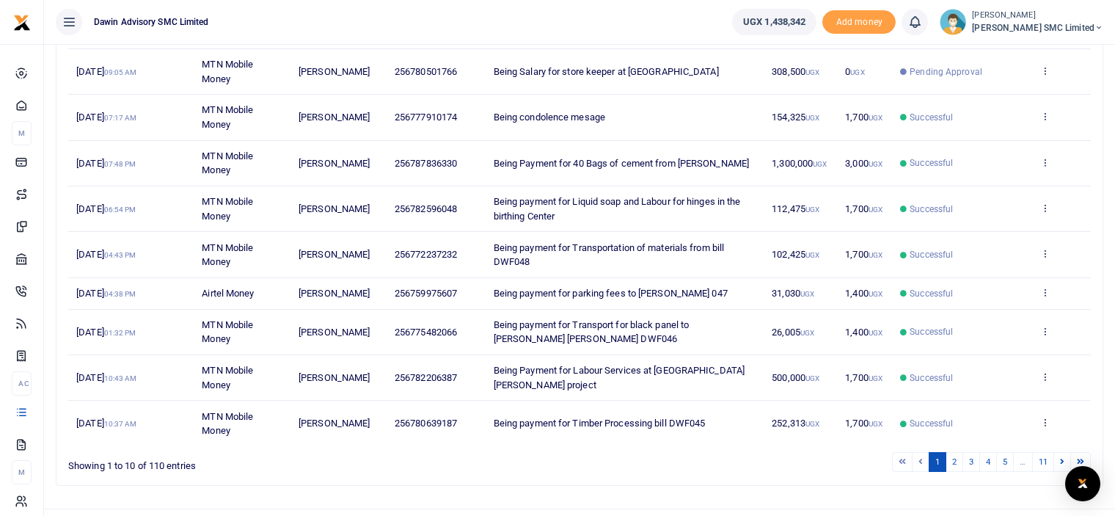
click at [660, 443] on td "Being payment for Timber Processing bill DWF045" at bounding box center [624, 423] width 279 height 45
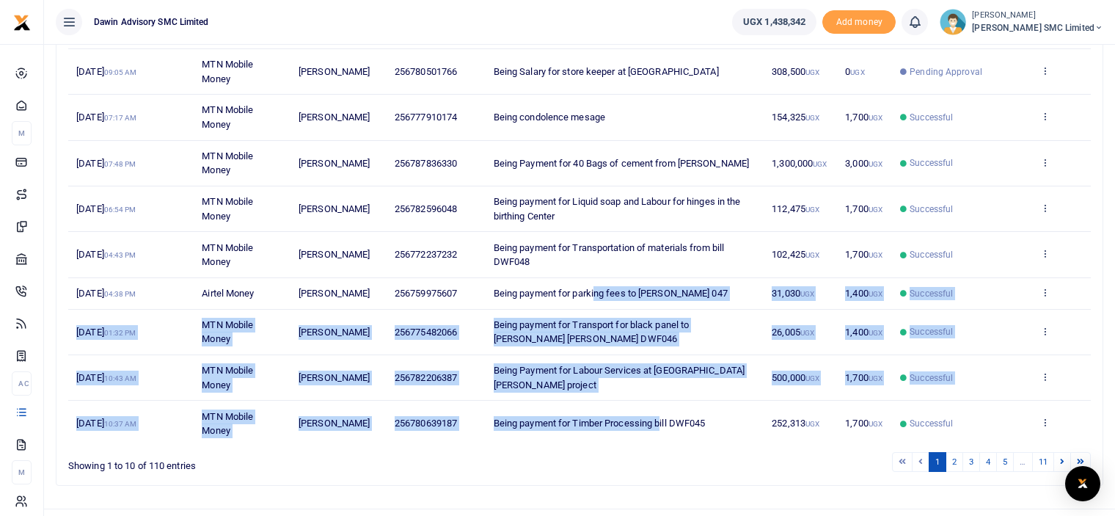
drag, startPoint x: 660, startPoint y: 443, endPoint x: 598, endPoint y: 303, distance: 152.8
click at [598, 303] on tbody "26th Aug 2025 10:10 AM MTN Mobile Money Gloria Kisakye 256772237232 Being payme…" at bounding box center [579, 224] width 1023 height 443
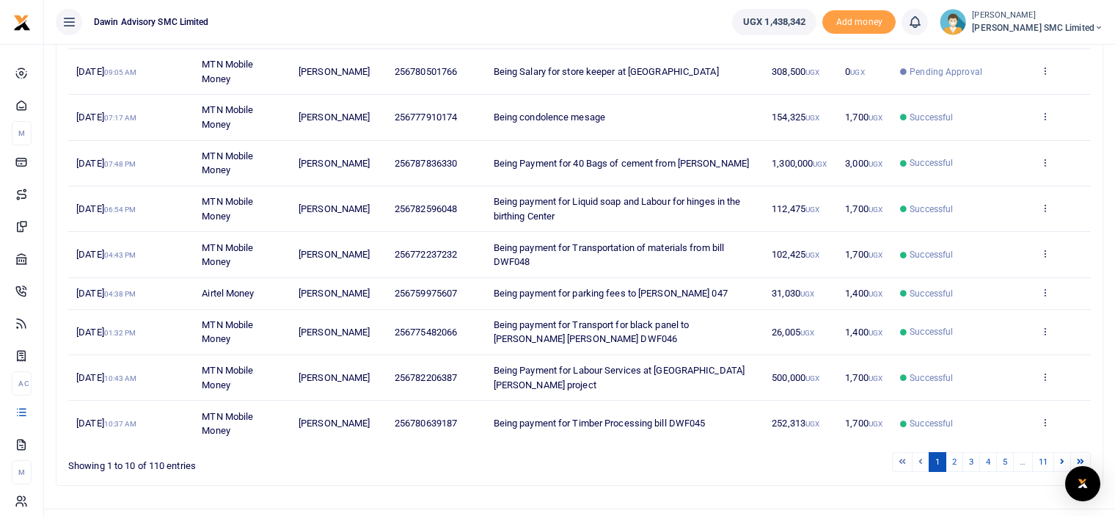
click at [652, 465] on ul "1 2 3 4 5 … 11" at bounding box center [795, 462] width 591 height 20
click at [953, 459] on link "2" at bounding box center [955, 462] width 18 height 20
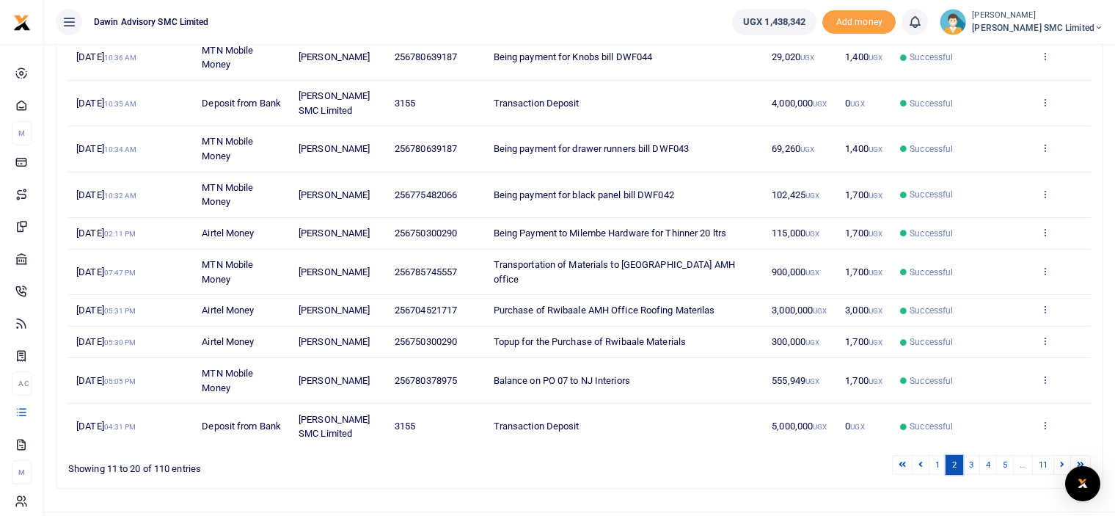
scroll to position [241, 0]
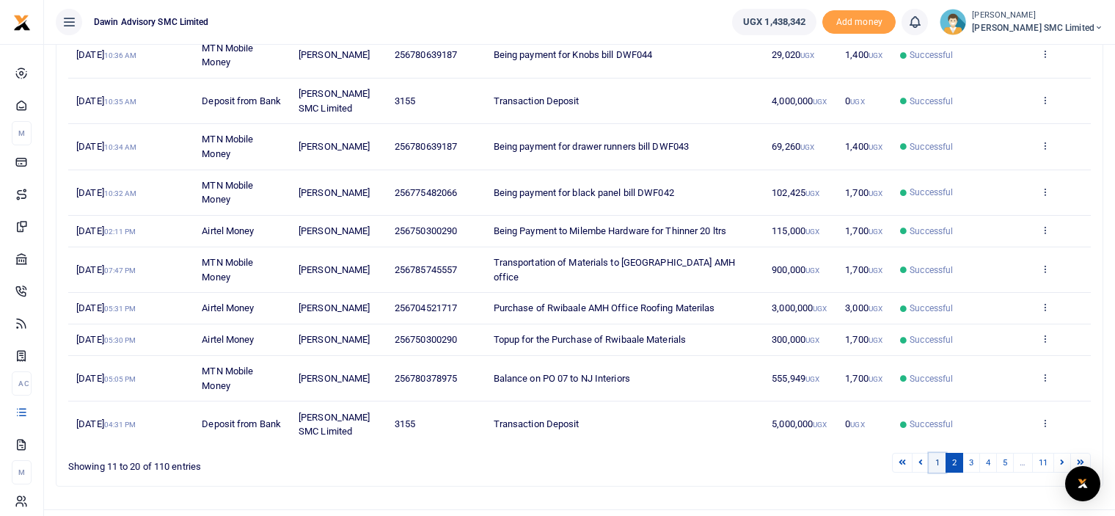
click at [942, 454] on link "1" at bounding box center [938, 463] width 18 height 20
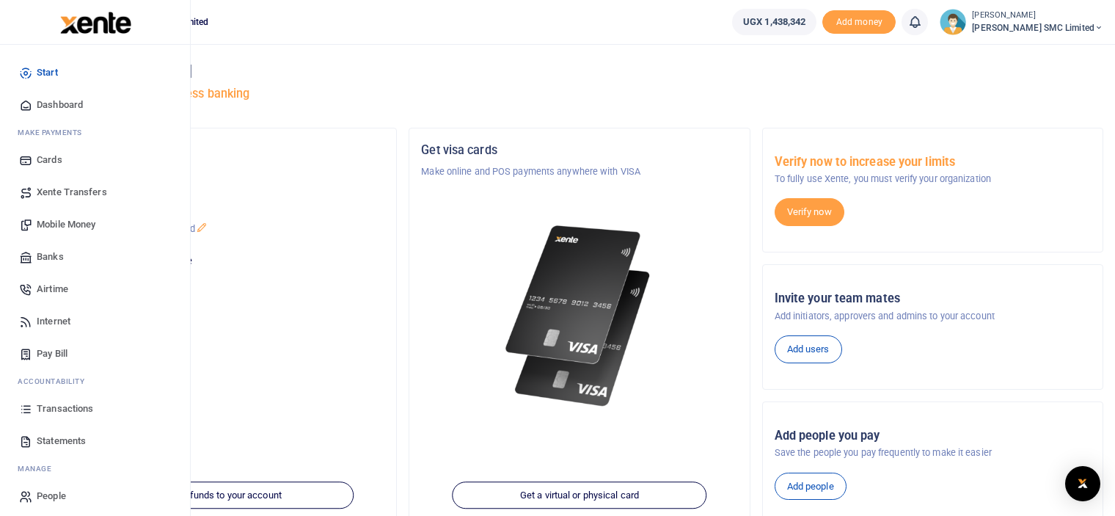
click at [74, 410] on span "Transactions" at bounding box center [65, 408] width 57 height 15
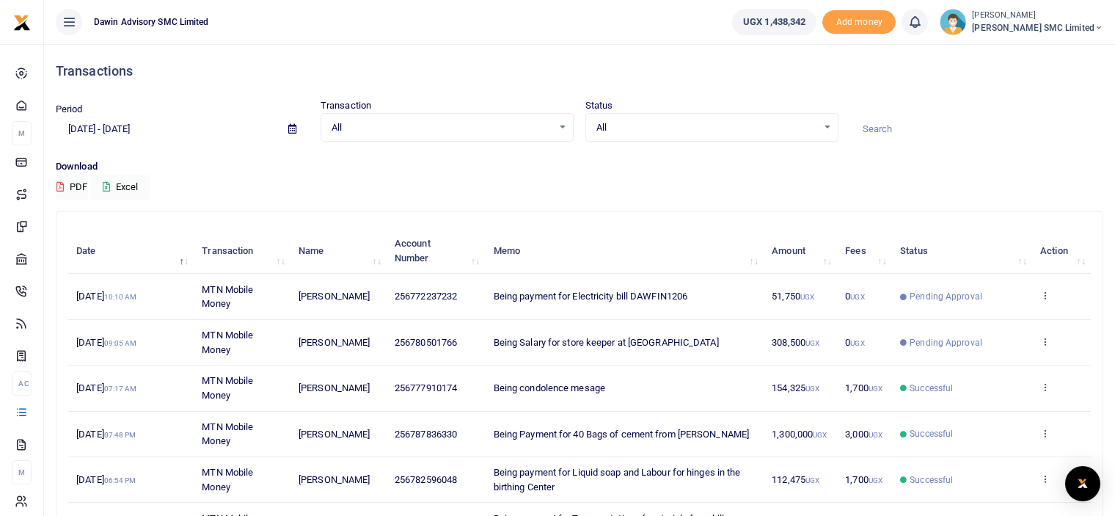
click at [726, 173] on p "Download" at bounding box center [580, 166] width 1048 height 15
